Goal: Find specific page/section: Find specific page/section

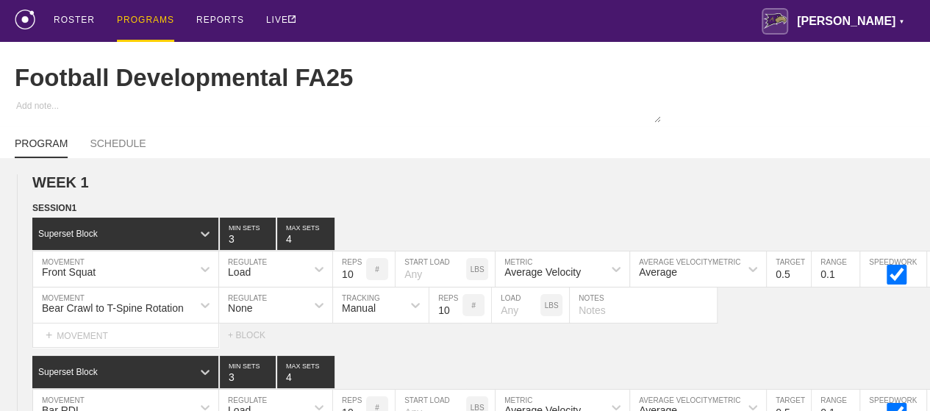
click at [136, 17] on div "PROGRAMS" at bounding box center [145, 21] width 57 height 42
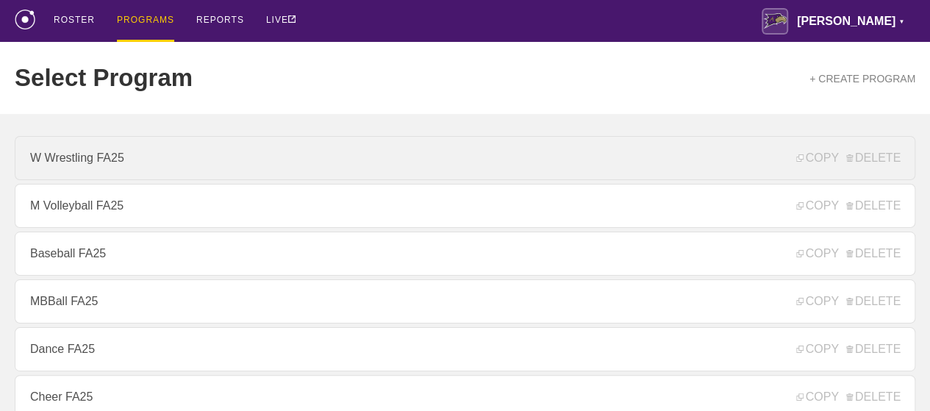
click at [114, 173] on link "W Wrestling FA25" at bounding box center [465, 158] width 900 height 44
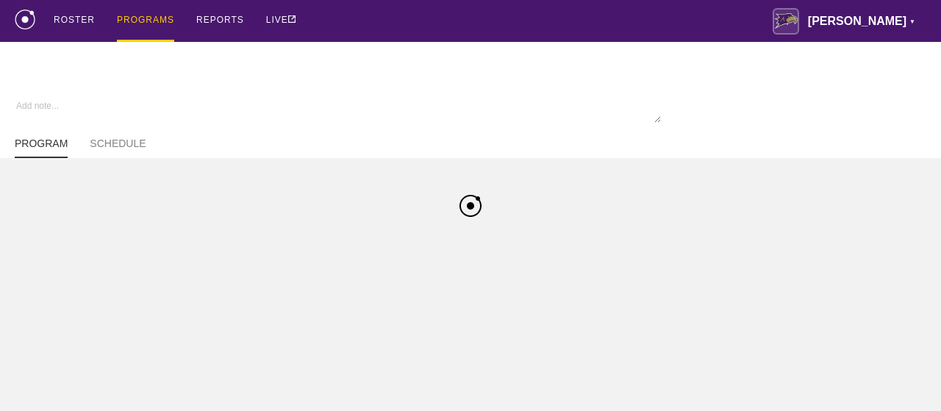
type textarea "x"
type input "W Wrestling FA25"
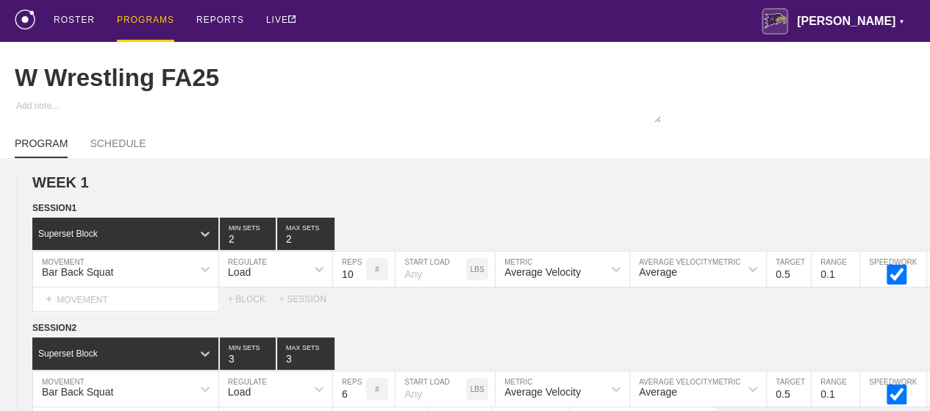
click at [162, 15] on div "PROGRAMS" at bounding box center [145, 21] width 57 height 42
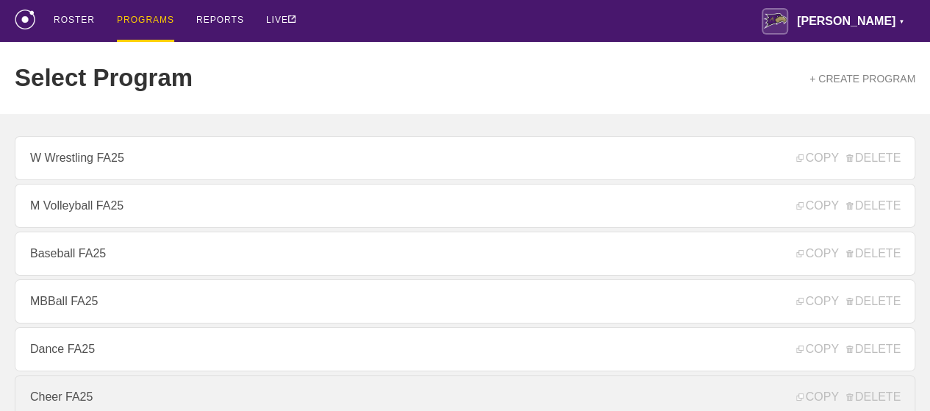
scroll to position [294, 0]
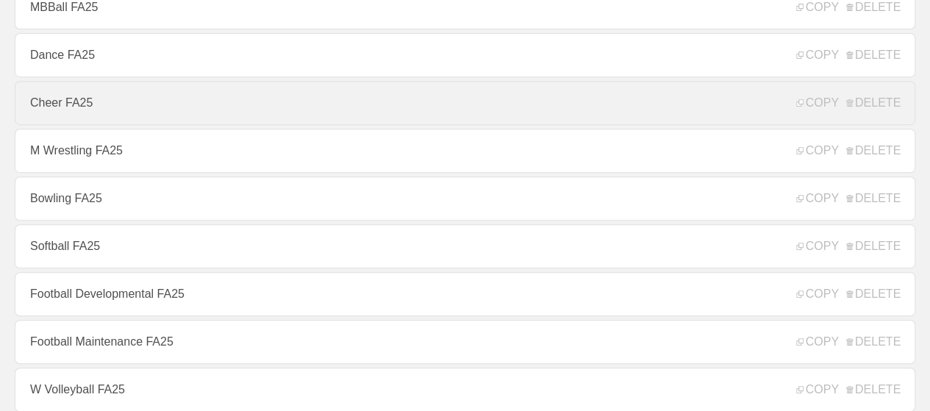
click at [94, 104] on link "Cheer FA25" at bounding box center [465, 103] width 900 height 44
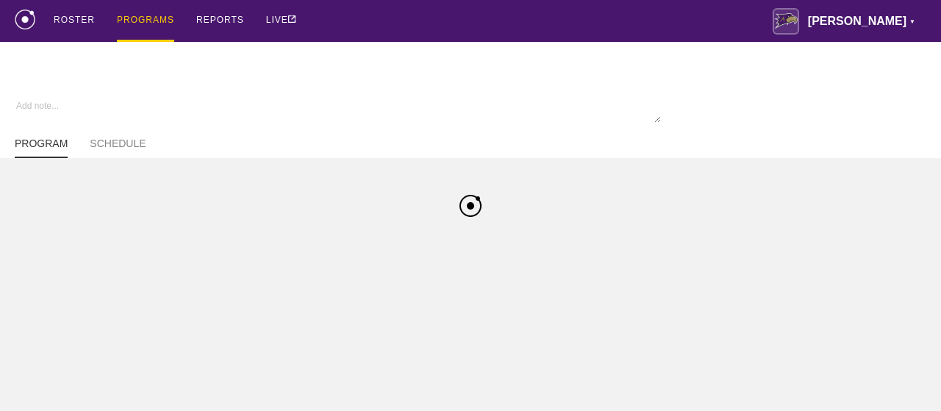
type textarea "x"
type input "Cheer FA25"
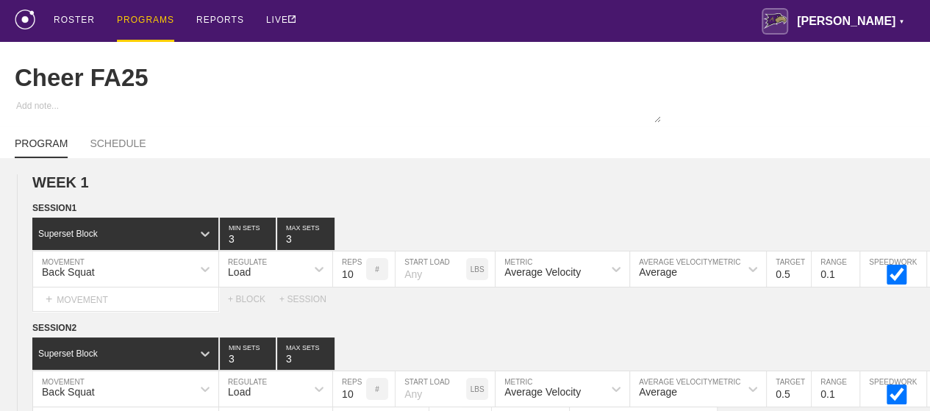
click at [134, 21] on div "PROGRAMS" at bounding box center [145, 21] width 57 height 42
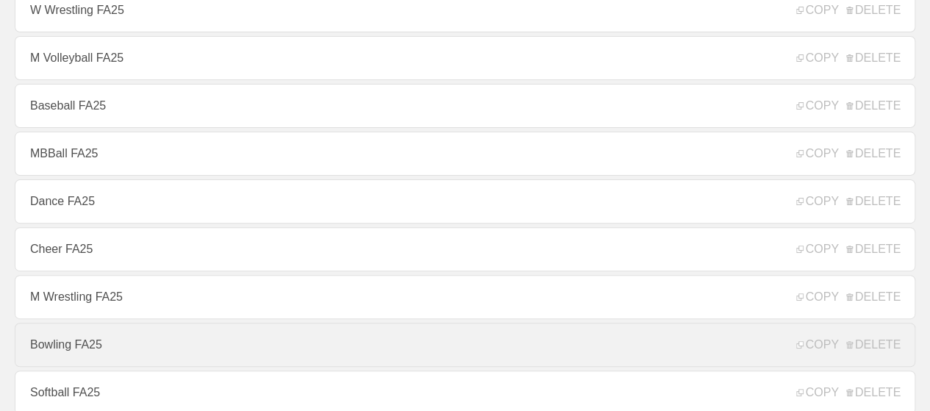
scroll to position [147, 0]
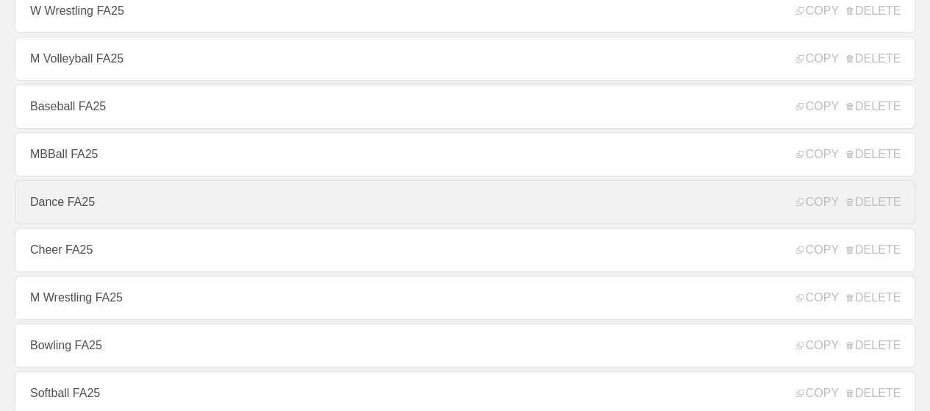
click at [82, 214] on link "Dance FA25" at bounding box center [465, 202] width 900 height 44
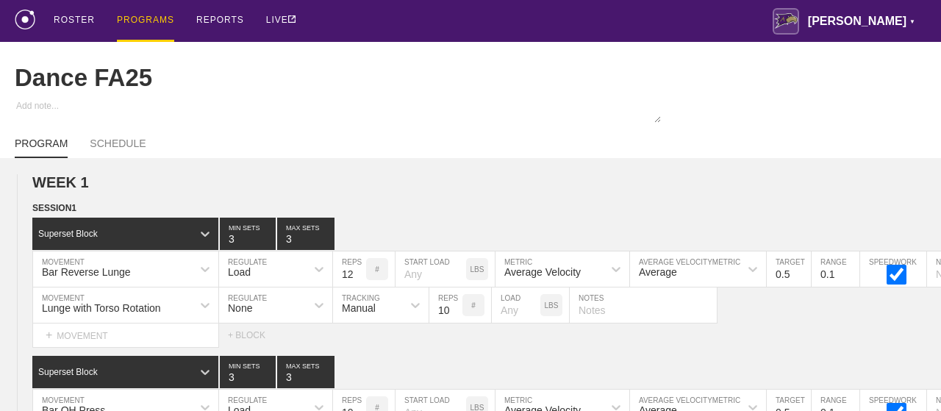
type textarea "x"
type input "Dance FA25"
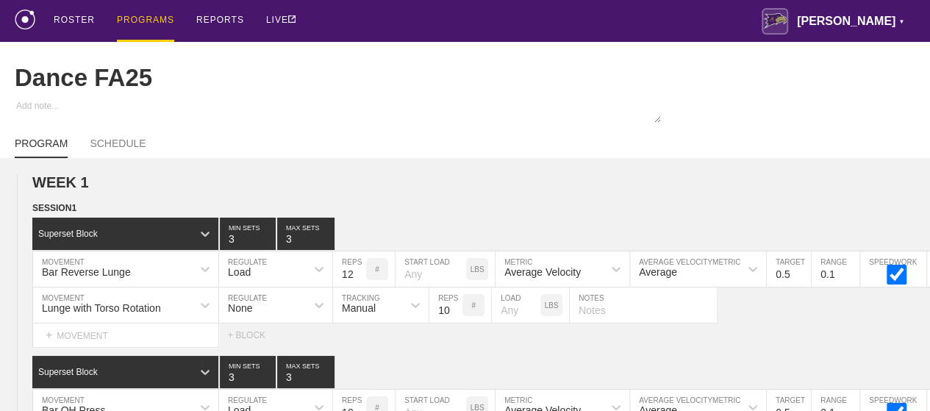
click at [143, 19] on div "PROGRAMS" at bounding box center [145, 21] width 57 height 42
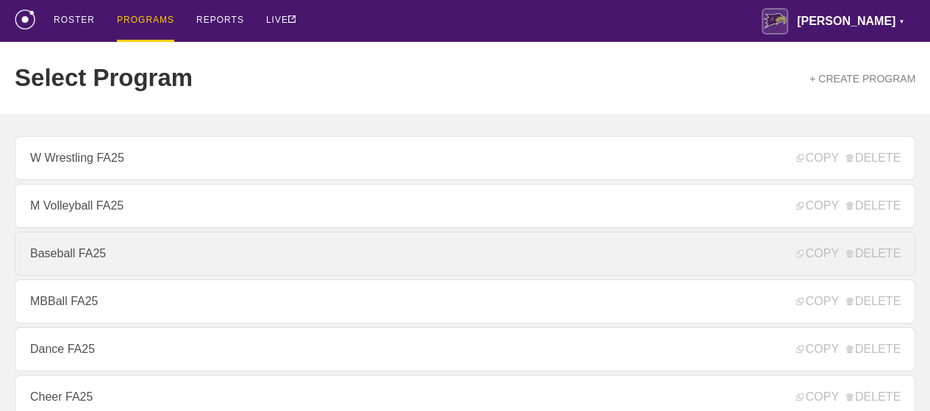
click at [73, 264] on link "Baseball FA25" at bounding box center [465, 254] width 900 height 44
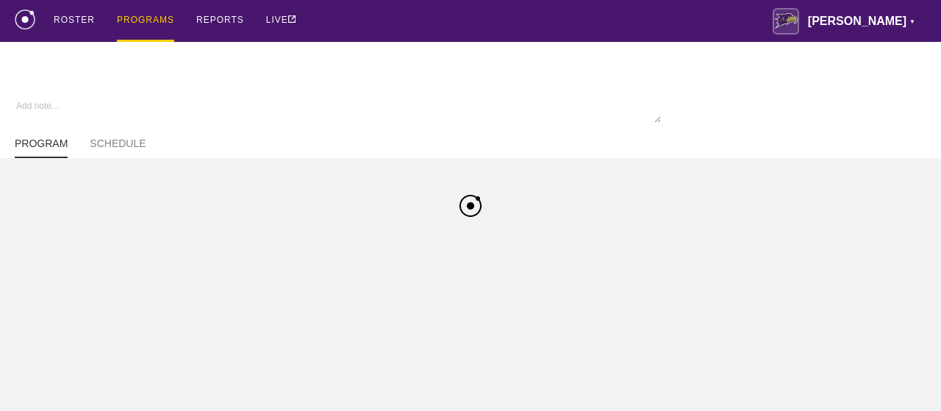
type textarea "x"
type input "Baseball FA25"
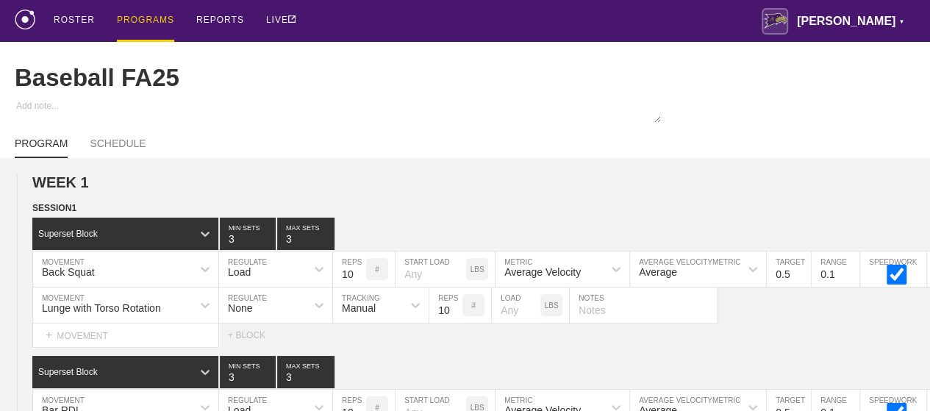
click at [154, 21] on div "PROGRAMS" at bounding box center [145, 21] width 57 height 42
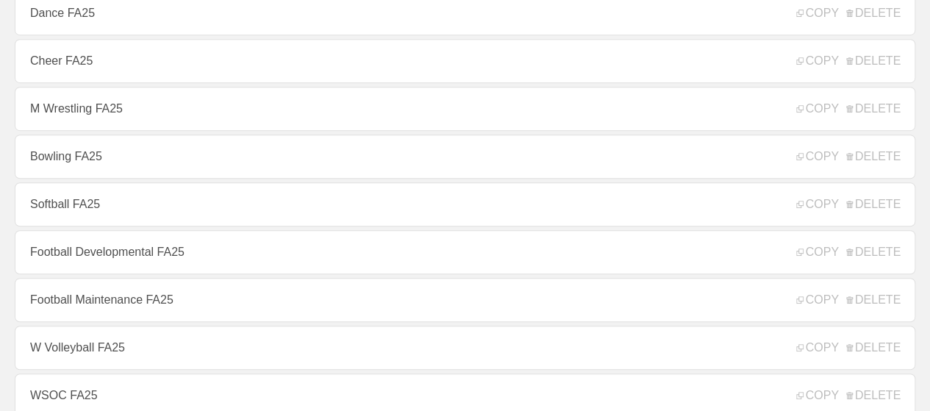
scroll to position [367, 0]
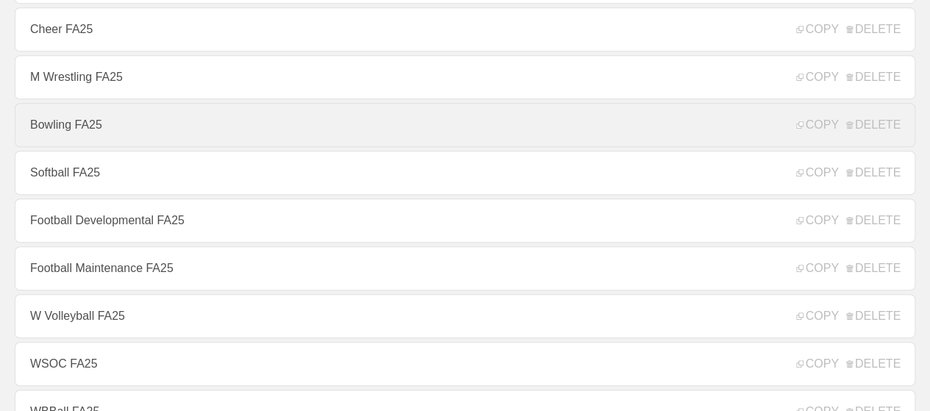
click at [71, 135] on link "Bowling FA25" at bounding box center [465, 125] width 900 height 44
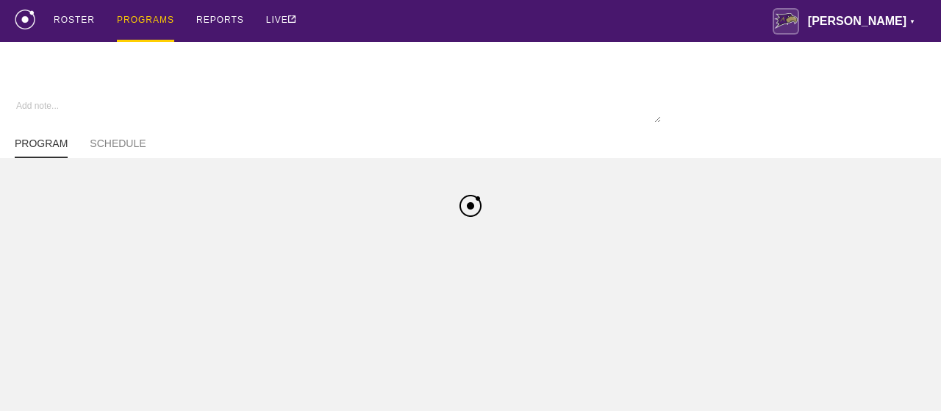
type textarea "x"
type input "Bowling FA25"
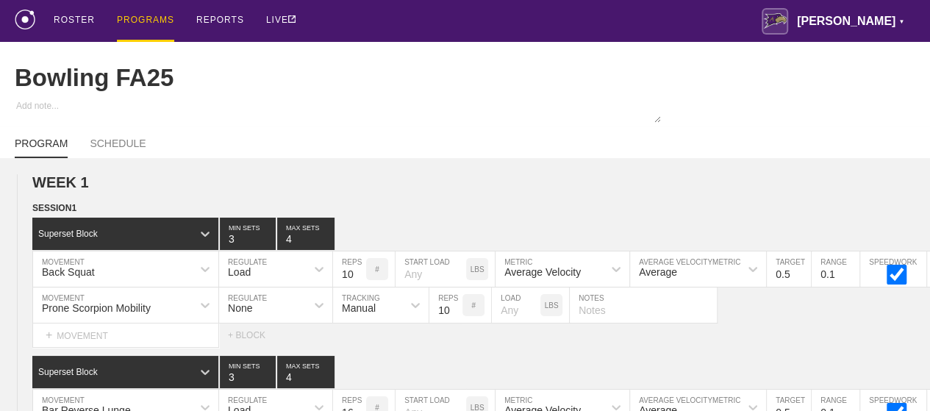
click at [134, 18] on div "PROGRAMS" at bounding box center [145, 21] width 57 height 42
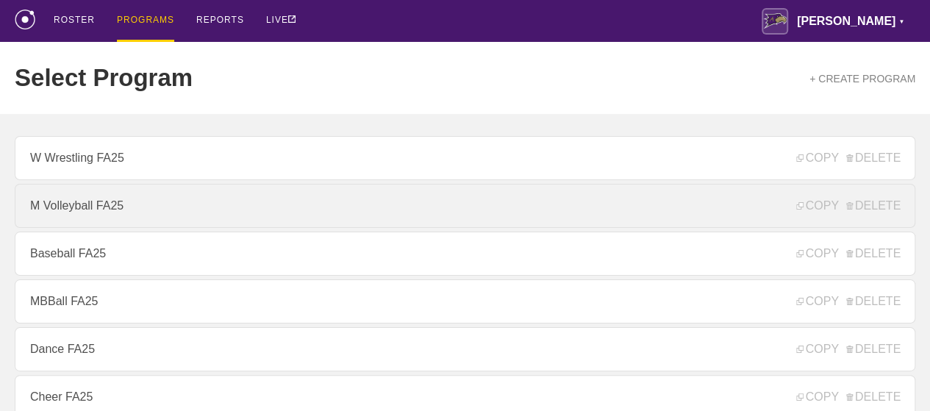
scroll to position [220, 0]
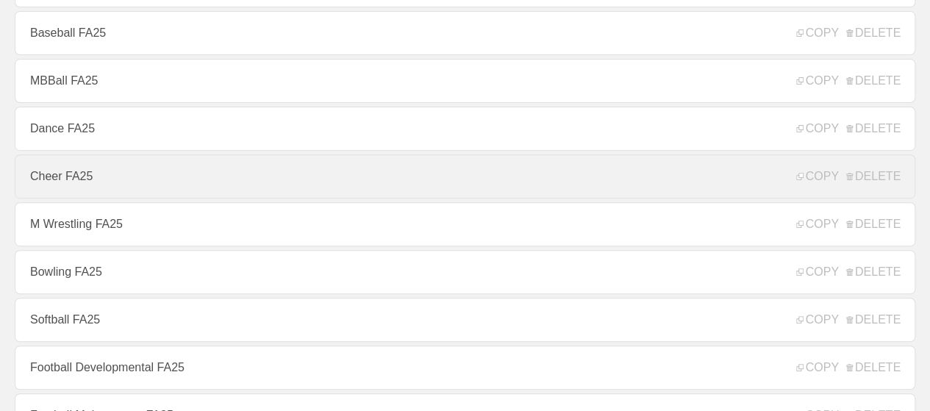
click at [73, 183] on link "Cheer FA25" at bounding box center [465, 176] width 900 height 44
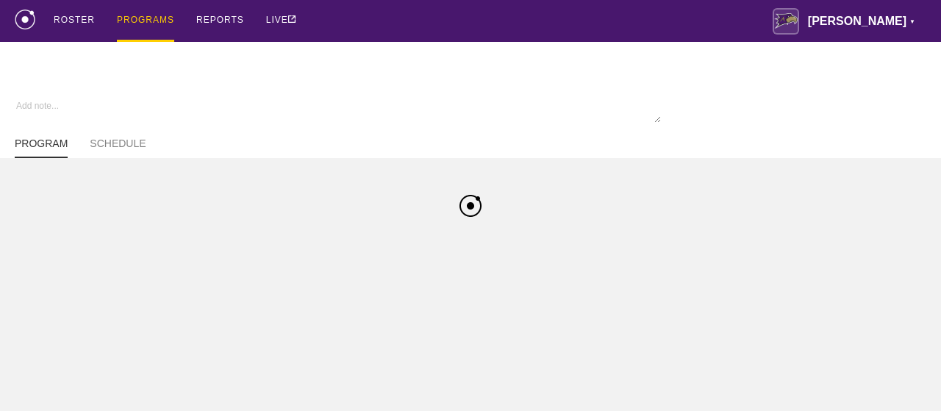
type textarea "x"
type input "Cheer FA25"
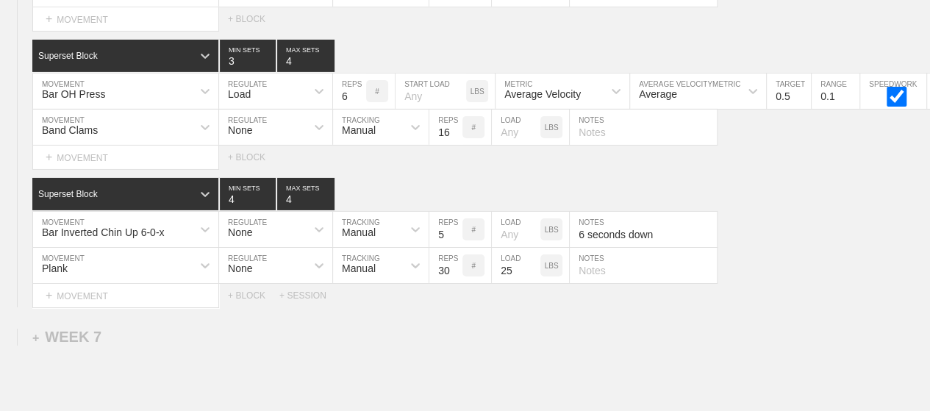
scroll to position [8155, 0]
